Goal: Obtain resource: Download file/media

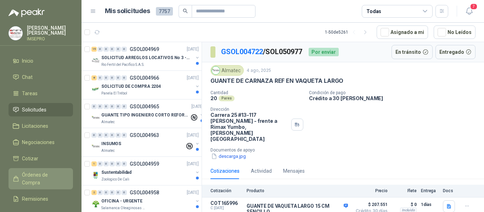
click at [50, 174] on span "Órdenes de Compra" at bounding box center [44, 179] width 44 height 16
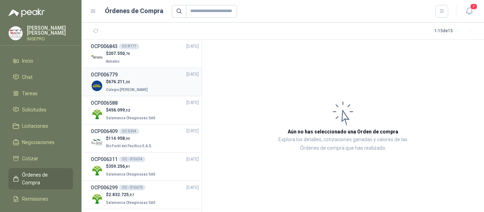
click at [111, 84] on span "676.211 ,30" at bounding box center [119, 81] width 22 height 5
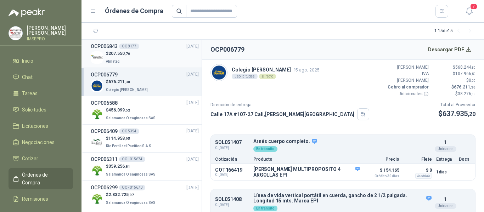
click at [115, 48] on h3 "OCP006843" at bounding box center [104, 47] width 27 height 8
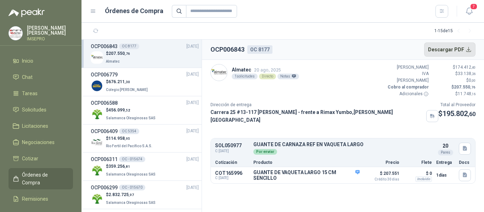
click at [469, 49] on button "Descargar PDF" at bounding box center [450, 50] width 52 height 14
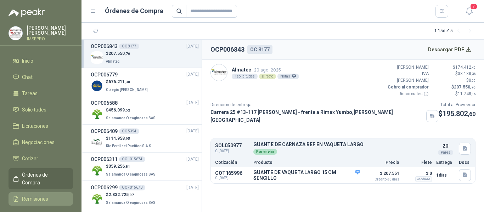
click at [39, 195] on span "Remisiones" at bounding box center [35, 199] width 26 height 8
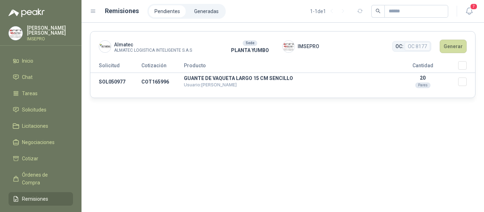
click at [280, 161] on div "Almatec ALMATEC LOGISTICA INTELIGENTE S.A.S Sede PLANTA YUMBO IMSEPRO OC: OC 81…" at bounding box center [283, 118] width 403 height 190
click at [454, 47] on button "Generar" at bounding box center [453, 46] width 27 height 13
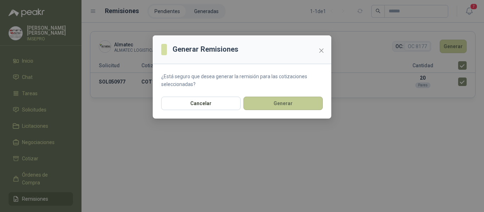
click at [290, 105] on button "Generar" at bounding box center [282, 103] width 79 height 13
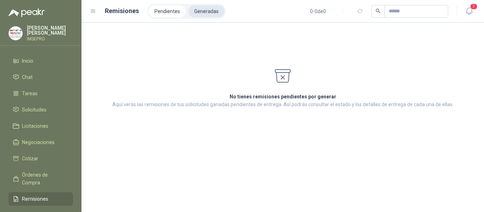
click at [214, 11] on li "Generadas" at bounding box center [207, 11] width 36 height 12
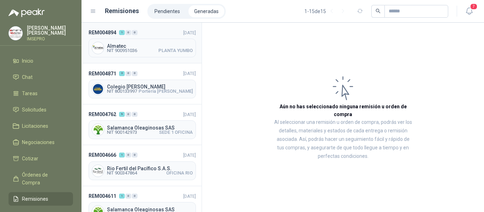
click at [141, 49] on span "NIT 900951036 PLANTA YUMBO" at bounding box center [150, 51] width 86 height 4
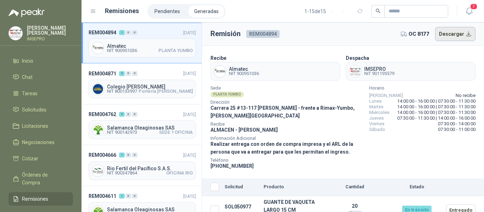
click at [462, 36] on button "Descargar" at bounding box center [455, 34] width 41 height 14
